Goal: Find specific page/section: Find specific page/section

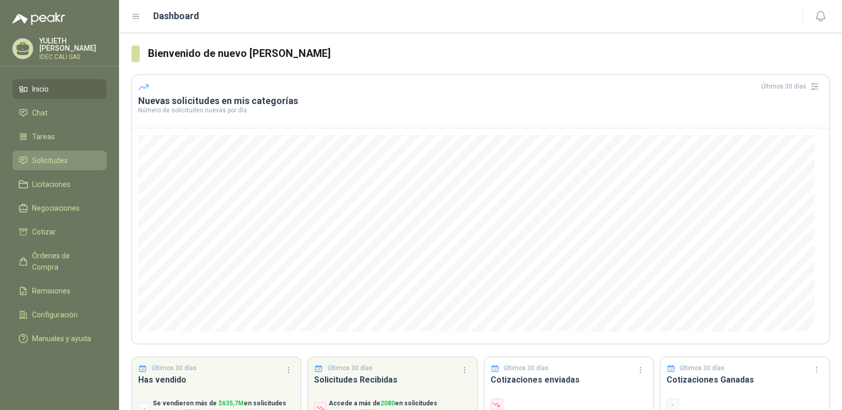
click at [68, 159] on li "Solicitudes" at bounding box center [60, 160] width 82 height 11
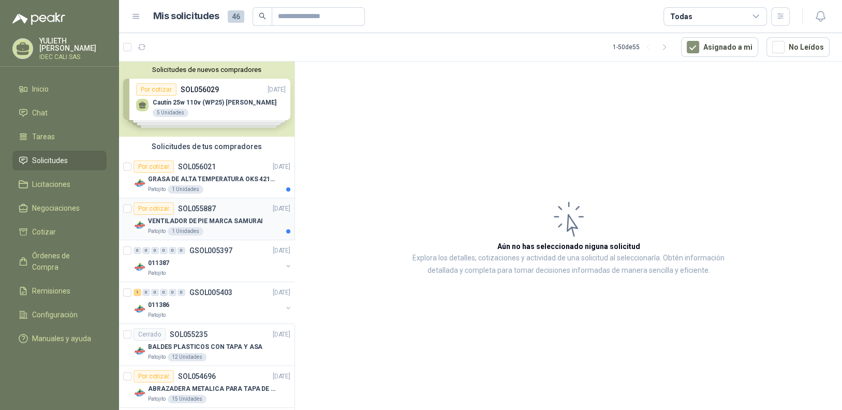
click at [242, 228] on div "Patojito 1 Unidades" at bounding box center [219, 231] width 142 height 8
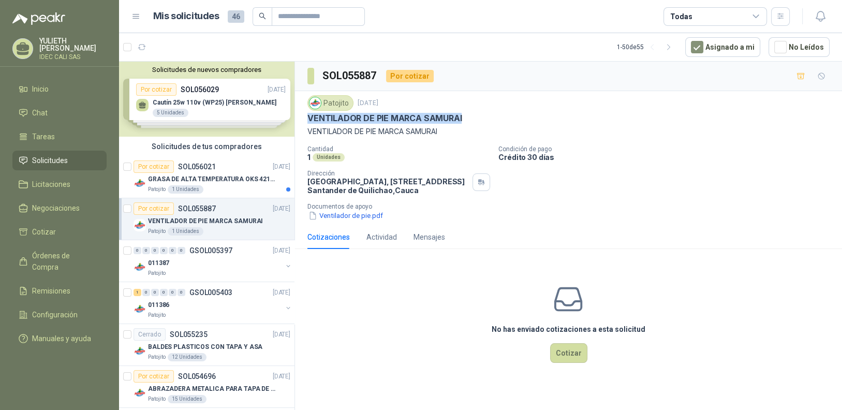
drag, startPoint x: 307, startPoint y: 115, endPoint x: 468, endPoint y: 121, distance: 160.5
click at [468, 121] on div "VENTILADOR DE PIE MARCA SAMURAI" at bounding box center [568, 118] width 522 height 11
copy p "VENTILADOR DE PIE MARCA SAMURAI"
click at [230, 180] on p "GRASA DE ALTA TEMPERATURA OKS 4210 X 5 KG" at bounding box center [212, 179] width 129 height 10
